Goal: Information Seeking & Learning: Learn about a topic

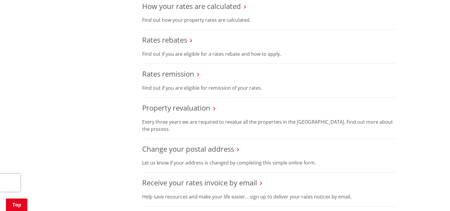
scroll to position [327, 0]
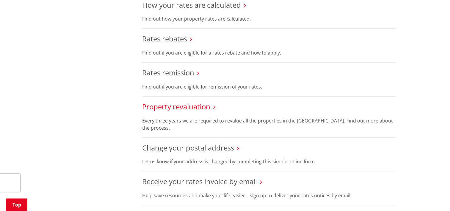
click at [189, 107] on link "Property revaluation" at bounding box center [176, 106] width 68 height 10
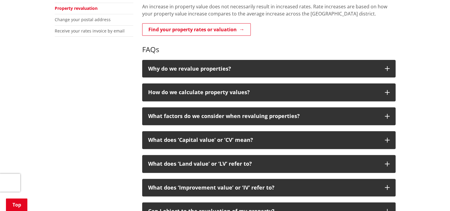
scroll to position [208, 0]
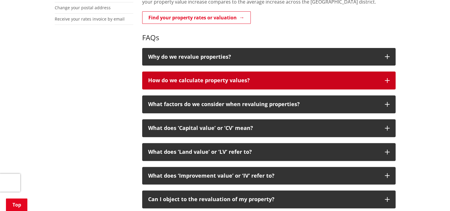
click at [236, 85] on button "How do we calculate property values?" at bounding box center [268, 80] width 253 height 18
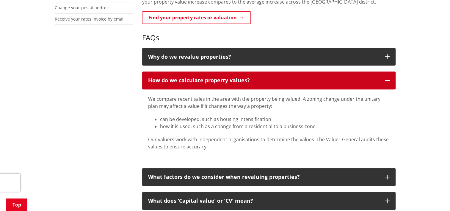
click at [236, 85] on button "How do we calculate property values?" at bounding box center [268, 80] width 253 height 18
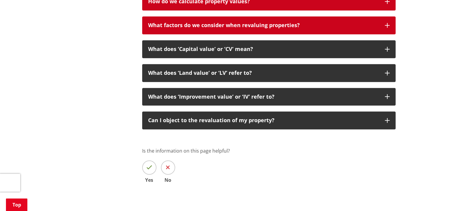
scroll to position [297, 0]
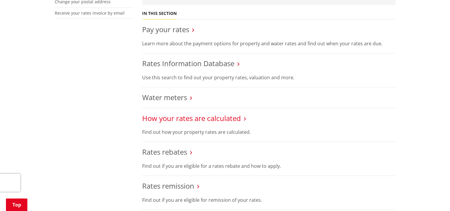
scroll to position [208, 0]
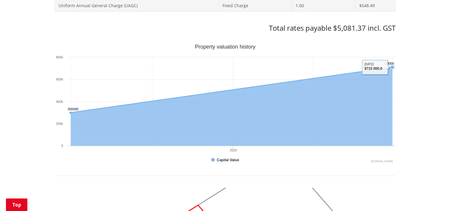
scroll to position [327, 0]
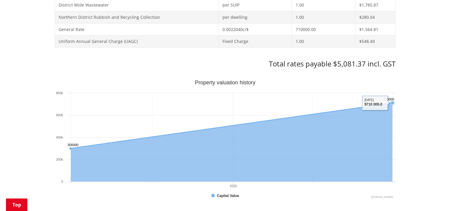
click at [392, 100] on text "710000 ​ 710000" at bounding box center [388, 99] width 11 height 4
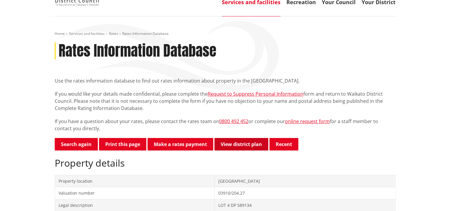
scroll to position [0, 0]
